Goal: Transaction & Acquisition: Download file/media

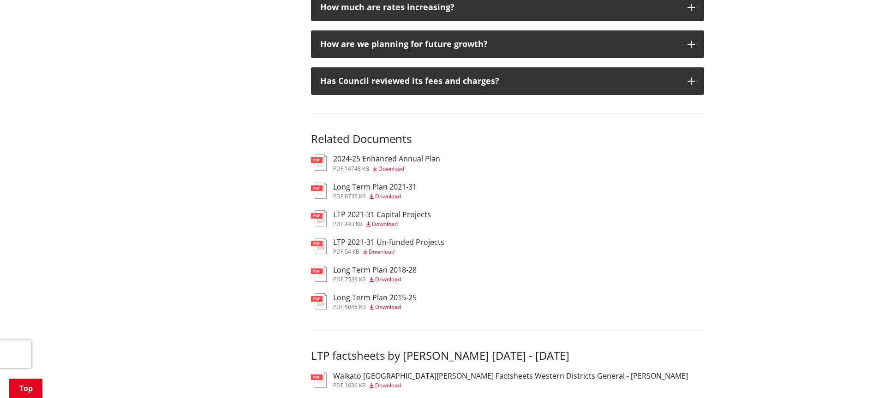
scroll to position [1386, 0]
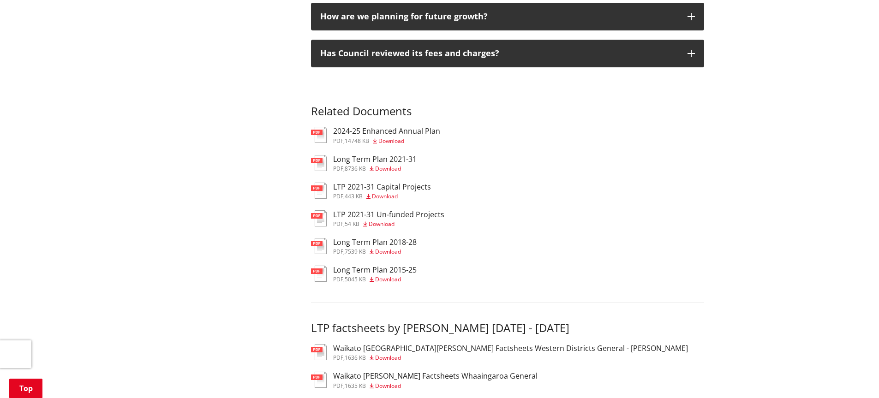
click at [390, 193] on span "Download" at bounding box center [385, 197] width 26 height 8
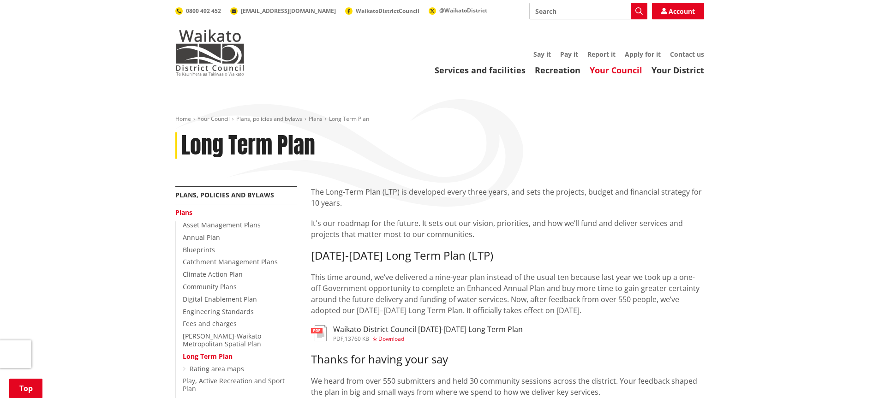
scroll to position [1386, 0]
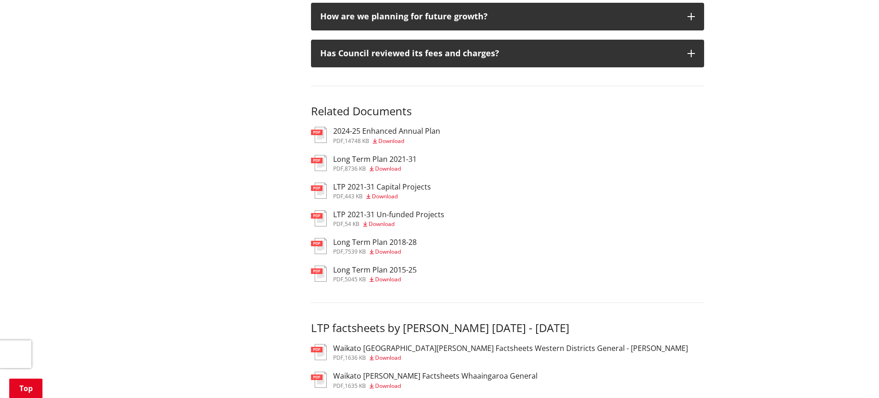
click at [383, 220] on span "Download" at bounding box center [382, 224] width 26 height 8
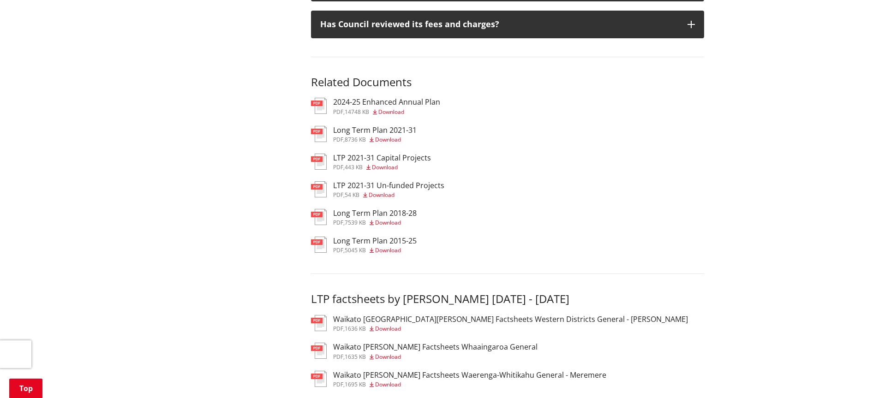
scroll to position [1417, 0]
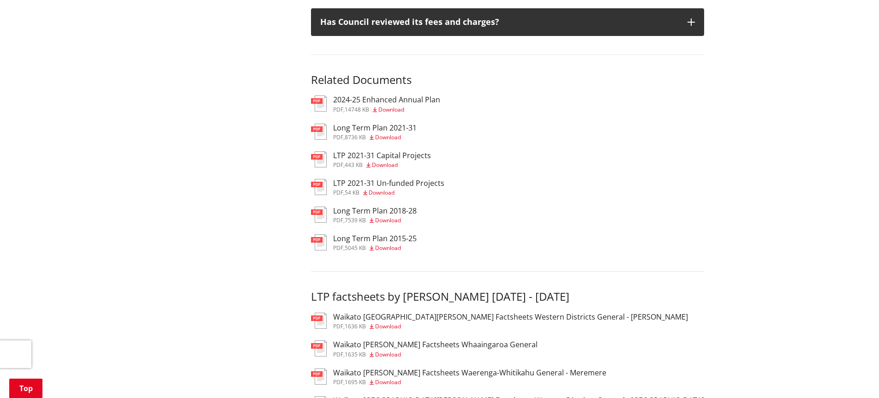
click at [391, 133] on span "Download" at bounding box center [388, 137] width 26 height 8
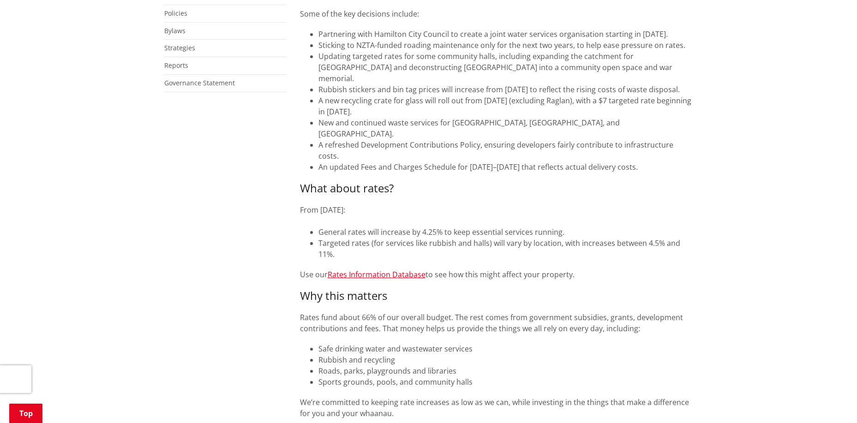
scroll to position [265, 0]
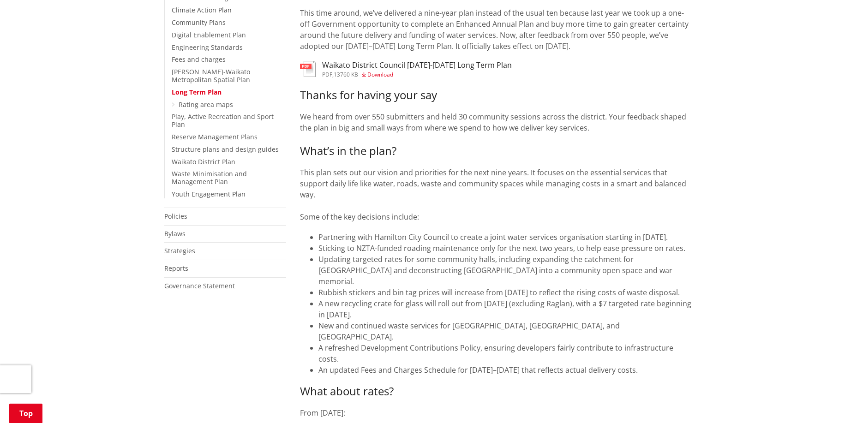
click at [338, 70] on h3 "Waikato District Council [DATE]-[DATE] Long Term Plan" at bounding box center [417, 65] width 190 height 9
